Goal: Task Accomplishment & Management: Manage account settings

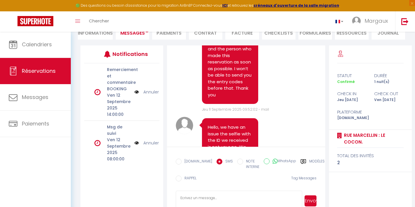
scroll to position [1939, 0]
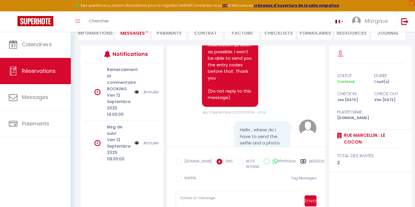
click at [40, 77] on link "Réservations" at bounding box center [35, 71] width 71 height 26
select select "not_cancelled"
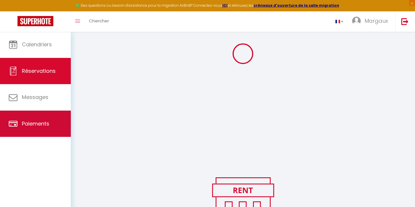
click at [42, 100] on ul "Calendriers Réservations Messages Paiements" at bounding box center [35, 84] width 71 height 106
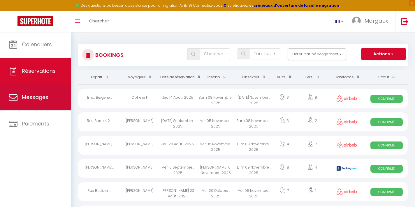
click at [46, 101] on span "Messages" at bounding box center [35, 97] width 27 height 7
select select "message"
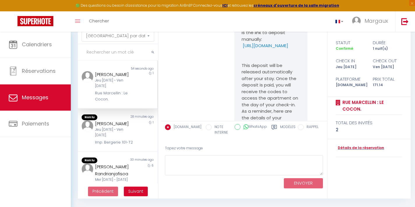
scroll to position [898, 0]
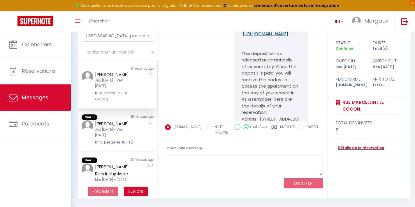
click at [269, 37] on link "[URL][DOMAIN_NAME]" at bounding box center [265, 34] width 45 height 6
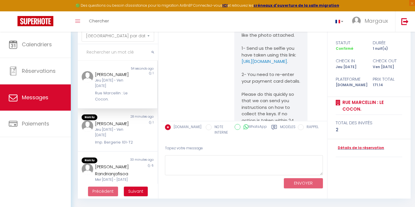
scroll to position [426, 0]
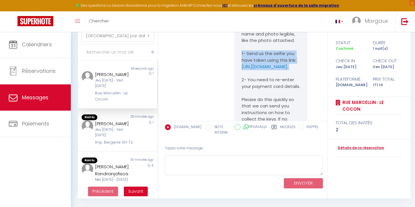
drag, startPoint x: 265, startPoint y: 98, endPoint x: 241, endPoint y: 71, distance: 36.0
click at [241, 71] on div "Hello, your payment appears as rejected because you have not sent confirmation …" at bounding box center [270, 93] width 73 height 218
copy pre "1- Send us the selfie you have taken using this link: [URL][DOMAIN_NAME] ."
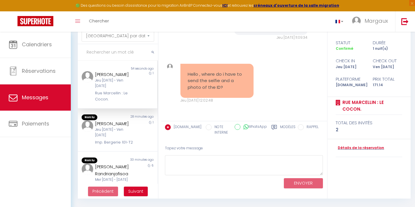
scroll to position [1860, 0]
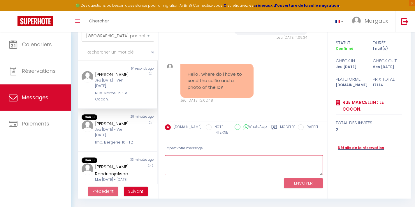
click at [195, 164] on textarea at bounding box center [244, 165] width 158 height 20
paste textarea "1- Send us the selfie you have taken using this link: [URL][DOMAIN_NAME] ."
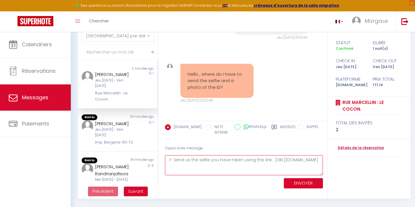
type textarea "1- Send us the selfie you have taken using this link: [URL][DOMAIN_NAME] ."
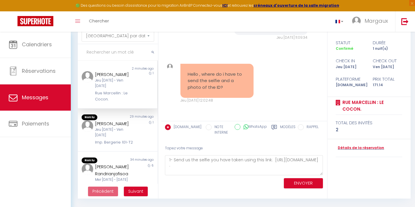
click at [300, 184] on button "ENVOYER" at bounding box center [303, 183] width 39 height 10
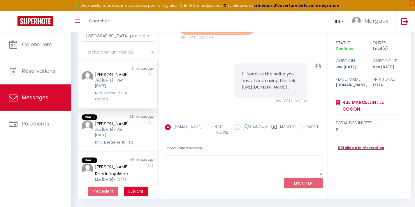
scroll to position [1935, 0]
click at [271, 78] on pre "1- Send us the selfie you have taken using this link: [URL][DOMAIN_NAME] ." at bounding box center [271, 81] width 59 height 20
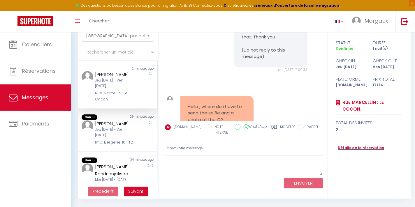
scroll to position [1773, 0]
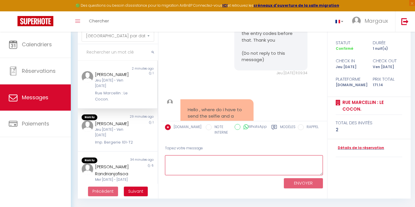
click at [212, 161] on textarea at bounding box center [244, 165] width 158 height 20
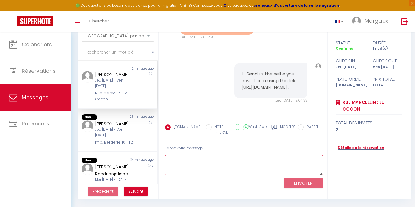
scroll to position [31, 0]
paste textarea "it doesn’t work, send it to me by WhatsApp at [PHONE_NUMBER]"
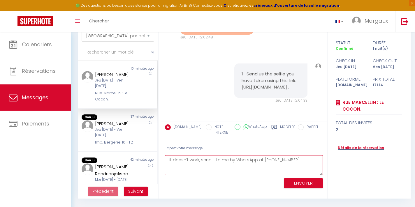
type textarea "it doesn’t work, send it to me by WhatsApp at [PHONE_NUMBER]"
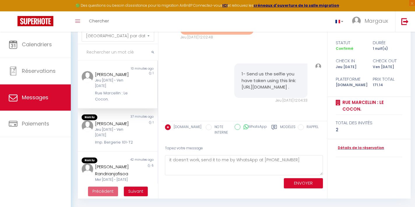
click at [308, 184] on button "ENVOYER" at bounding box center [303, 183] width 39 height 10
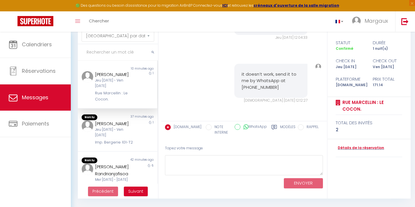
scroll to position [1998, 0]
click at [126, 127] on div "[PERSON_NAME]" at bounding box center [114, 123] width 39 height 7
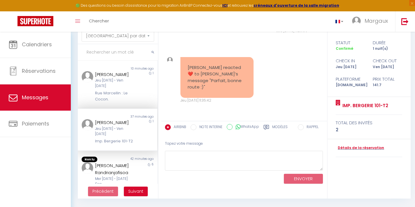
scroll to position [31, 0]
click at [118, 161] on div "42 minutes ago" at bounding box center [138, 160] width 40 height 6
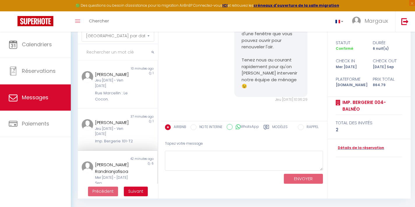
scroll to position [31, 0]
click at [137, 192] on span "Suivant" at bounding box center [135, 192] width 15 height 6
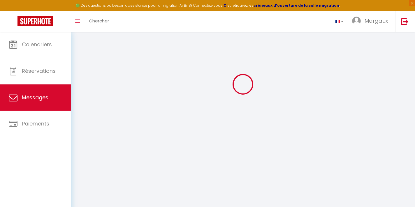
scroll to position [912, 0]
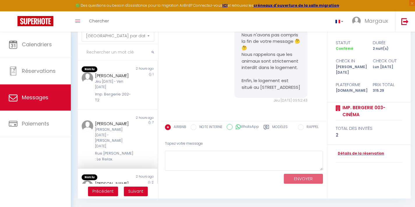
click at [107, 195] on button "Précédent" at bounding box center [103, 192] width 30 height 10
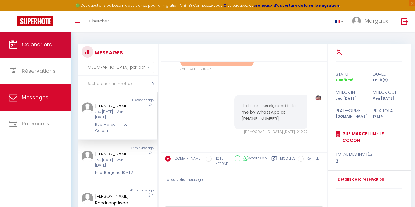
click at [50, 38] on link "Calendriers" at bounding box center [35, 44] width 71 height 26
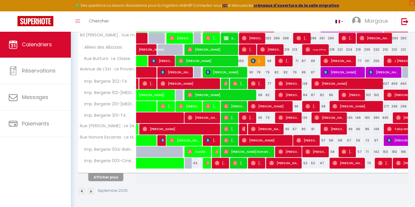
scroll to position [181, 0]
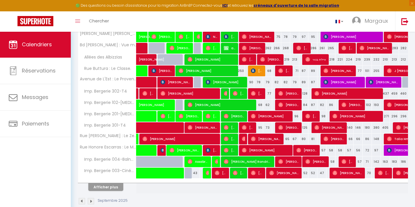
click at [109, 188] on button "Afficher plus" at bounding box center [105, 187] width 35 height 8
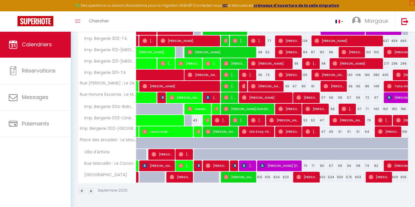
scroll to position [233, 0]
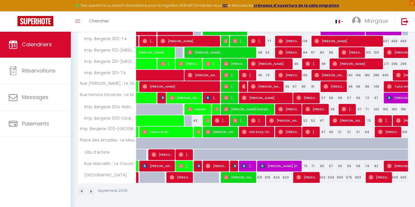
click at [235, 166] on img at bounding box center [235, 166] width 5 height 5
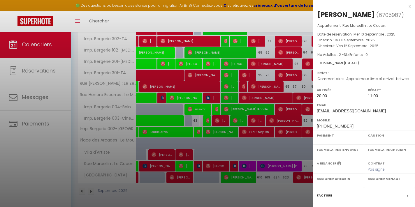
select select "OK"
select select "0"
select select "1"
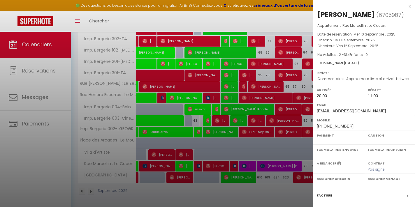
select select
click at [409, 7] on div "x" at bounding box center [362, 6] width 98 height 7
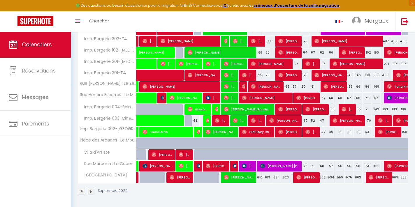
click at [197, 166] on img at bounding box center [199, 166] width 5 height 5
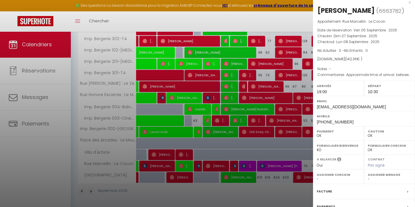
scroll to position [6, 0]
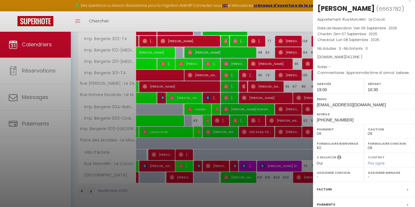
click at [410, 2] on div "x" at bounding box center [362, 0] width 98 height 7
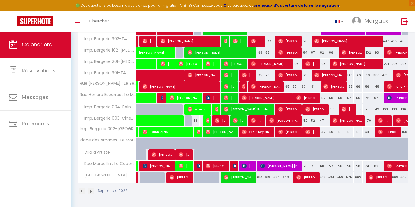
click at [234, 165] on img at bounding box center [235, 166] width 5 height 5
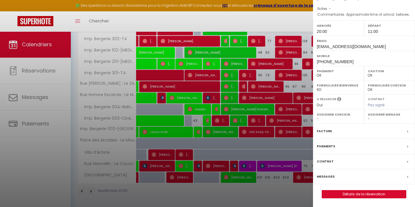
scroll to position [72, 0]
click at [345, 196] on link "Détails de la réservation" at bounding box center [364, 195] width 84 height 8
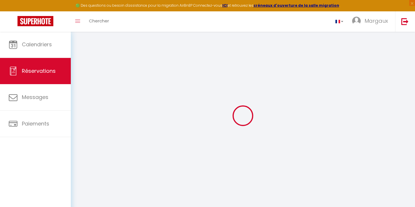
select select
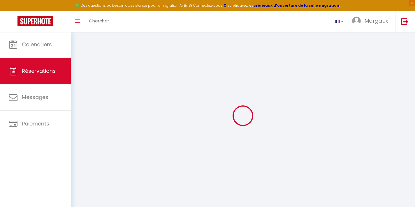
select select
checkbox input "false"
select select
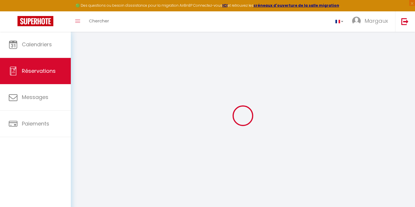
select select
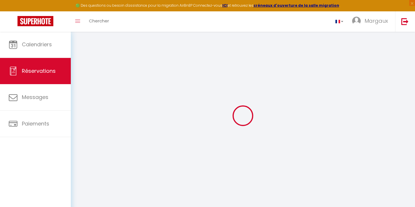
checkbox input "false"
type input "[PERSON_NAME]"
type input "[EMAIL_ADDRESS][DOMAIN_NAME]"
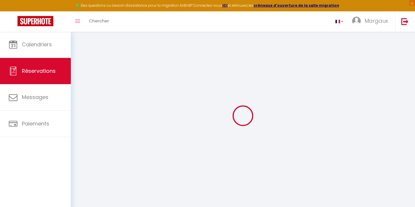
type input "[PHONE_NUMBER]"
type input "676761947"
type input "17002"
type input "Cor de [PERSON_NAME]"
type input "[GEOGRAPHIC_DATA]"
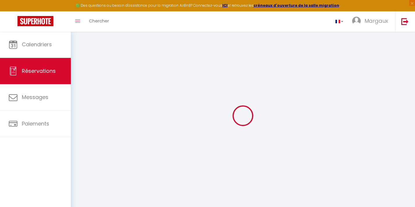
select select "ES"
type input "25.35"
select select "990"
select select "1"
select select
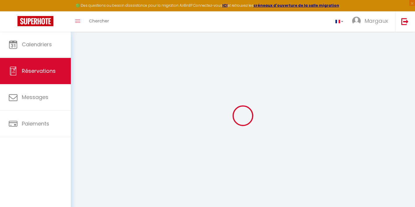
select select
type input "2"
select select "12"
select select "15"
type input "114"
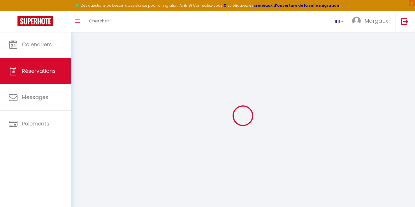
checkbox input "false"
select select "2"
type input "0"
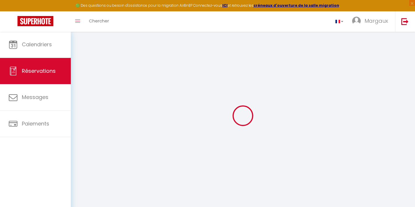
select select
checkbox input "false"
select select
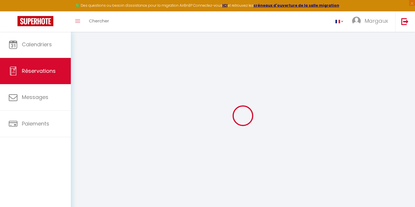
checkbox input "false"
select select
checkbox input "false"
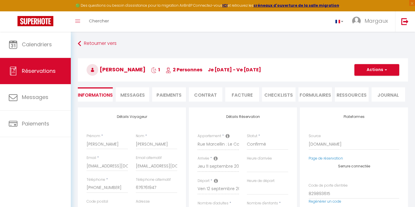
select select
checkbox input "false"
type textarea "Approximate time of arrival: between 13:00 and 14:00"
type input "55"
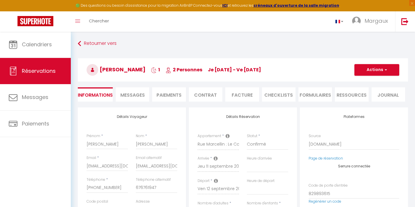
type input "2.14"
select select
checkbox input "false"
select select "20:00"
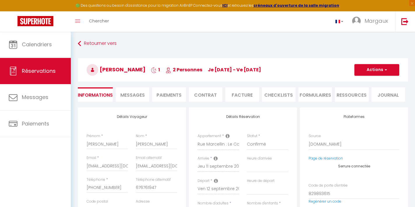
select select "11:00"
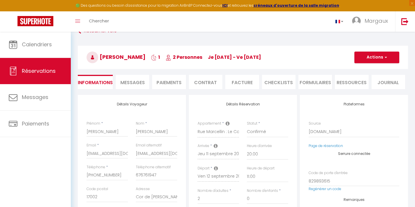
click at [346, 80] on li "Ressources" at bounding box center [352, 82] width 34 height 14
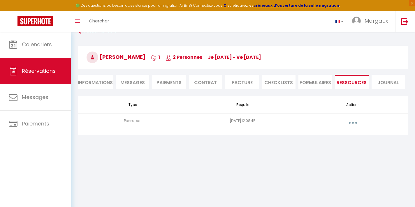
click at [353, 125] on button "button" at bounding box center [353, 122] width 16 height 9
click at [341, 137] on link "Voir le document" at bounding box center [337, 136] width 43 height 10
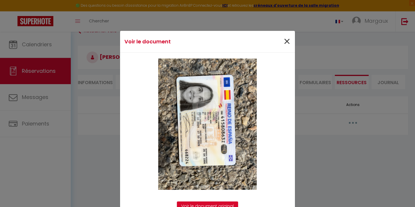
click at [289, 42] on span "×" at bounding box center [286, 41] width 7 height 17
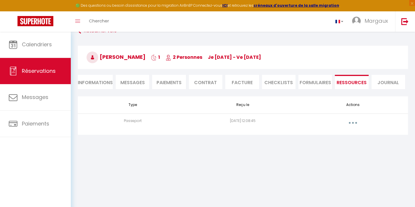
click at [133, 78] on li "Messages" at bounding box center [133, 82] width 34 height 14
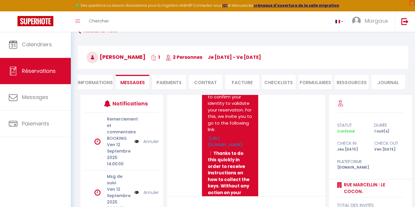
scroll to position [84, 0]
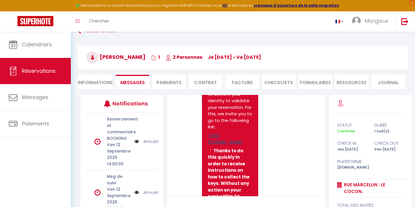
click at [233, 146] on link "[URL][DOMAIN_NAME]" at bounding box center [225, 139] width 35 height 13
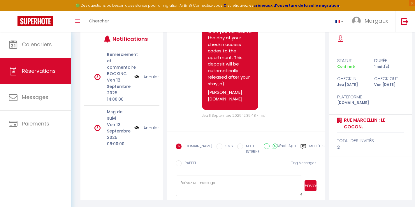
scroll to position [2437, 0]
click at [301, 147] on icon at bounding box center [304, 147] width 6 height 6
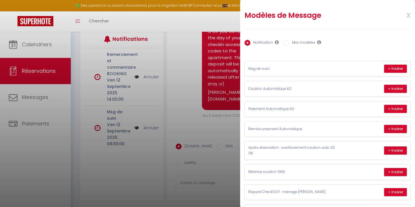
click at [288, 41] on input "Mes modèles" at bounding box center [286, 43] width 6 height 6
radio input "true"
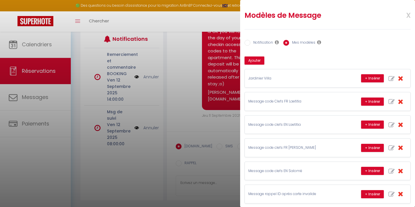
click at [409, 17] on span "x" at bounding box center [402, 15] width 18 height 14
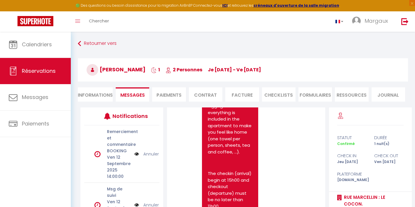
scroll to position [0, 0]
click at [347, 95] on li "Ressources" at bounding box center [352, 94] width 34 height 14
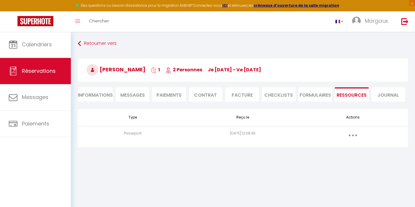
click at [350, 139] on button "button" at bounding box center [353, 135] width 16 height 9
click at [341, 149] on link "Voir le document" at bounding box center [337, 149] width 43 height 10
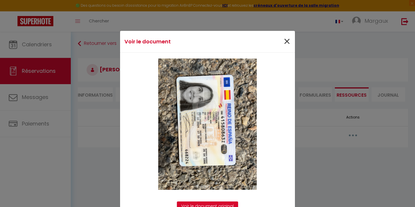
click at [286, 43] on span "×" at bounding box center [286, 41] width 7 height 17
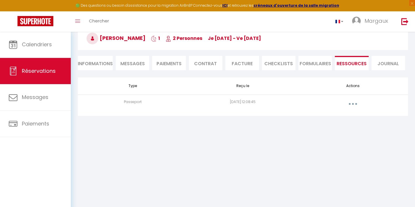
scroll to position [31, 0]
click at [135, 65] on span "Messages" at bounding box center [132, 63] width 24 height 7
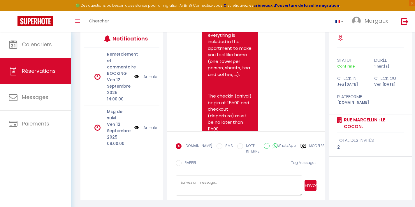
scroll to position [77, 0]
click at [301, 147] on icon at bounding box center [303, 146] width 5 height 5
radio input "true"
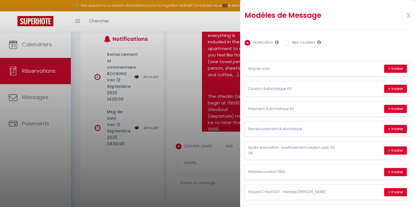
click at [293, 43] on label "Mes modèles" at bounding box center [302, 43] width 26 height 6
click at [289, 43] on input "Mes modèles" at bounding box center [286, 43] width 6 height 6
radio input "true"
radio input "false"
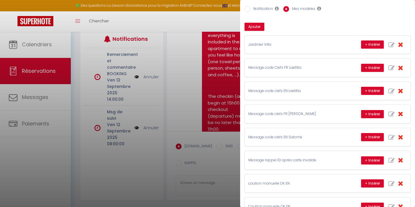
scroll to position [35, 0]
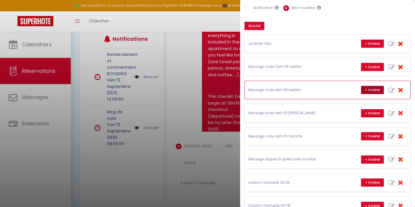
click at [374, 90] on button "+ Insérer" at bounding box center [372, 90] width 23 height 8
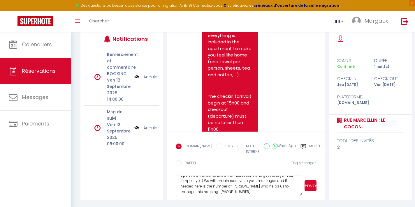
scroll to position [96, 0]
click at [228, 187] on textarea "It's just to send you all informations about your reservation: 🗺 Address : [STR…" at bounding box center [239, 186] width 127 height 20
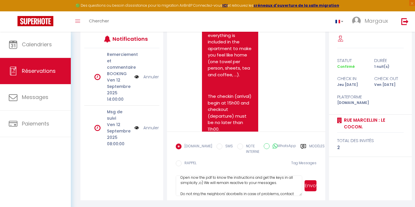
type textarea "It's just to send you all informations about your reservation: 🗺 Address : [STR…"
click at [310, 188] on button "Envoyer" at bounding box center [311, 186] width 12 height 11
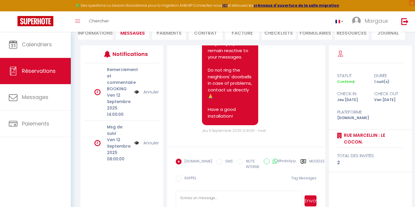
scroll to position [2802, 0]
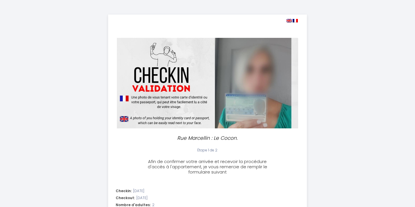
select select "20:00"
select select "11:00"
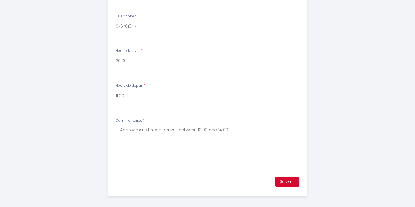
click at [286, 178] on button "Suivant" at bounding box center [288, 182] width 24 height 10
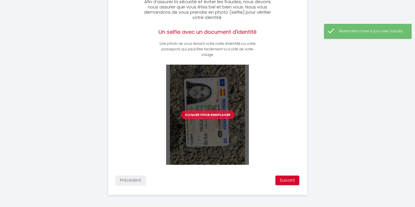
click at [216, 115] on button "Cliquer pour remplacer" at bounding box center [208, 115] width 54 height 9
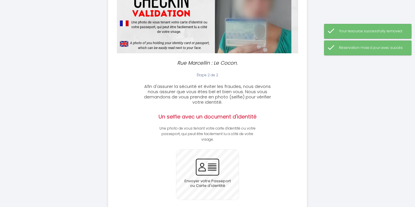
click at [206, 175] on input "file" at bounding box center [207, 175] width 63 height 50
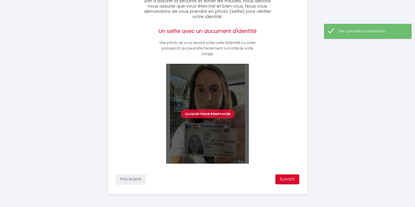
scroll to position [161, 0]
click at [286, 180] on button "Suivant" at bounding box center [288, 180] width 24 height 10
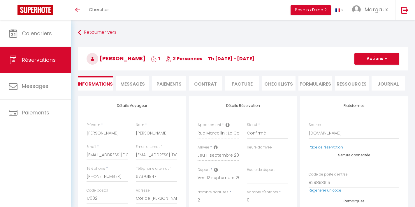
select select
checkbox input "false"
select select
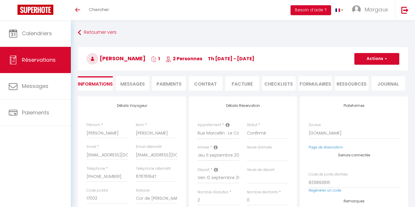
checkbox input "false"
type textarea "Approximate time of arrival: between 13:00 and 14:00"
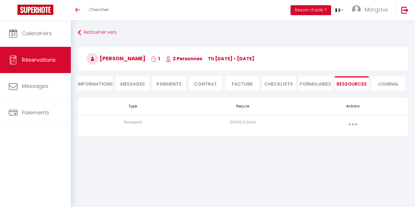
click at [358, 122] on button "button" at bounding box center [353, 124] width 16 height 9
click at [338, 138] on link "Voir le document" at bounding box center [337, 138] width 43 height 10
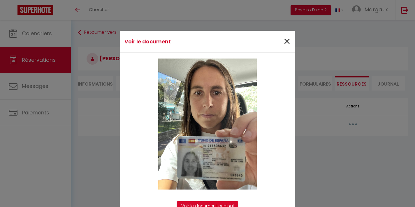
click at [286, 44] on span "×" at bounding box center [286, 41] width 7 height 17
